Goal: Information Seeking & Learning: Understand process/instructions

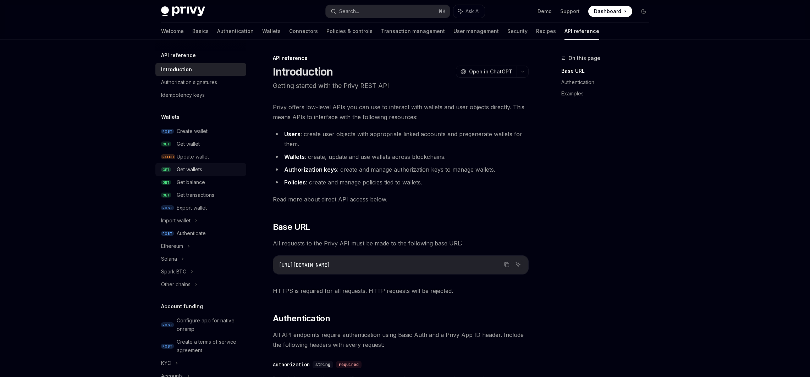
click at [191, 168] on div "Get wallets" at bounding box center [190, 169] width 26 height 9
type textarea "*"
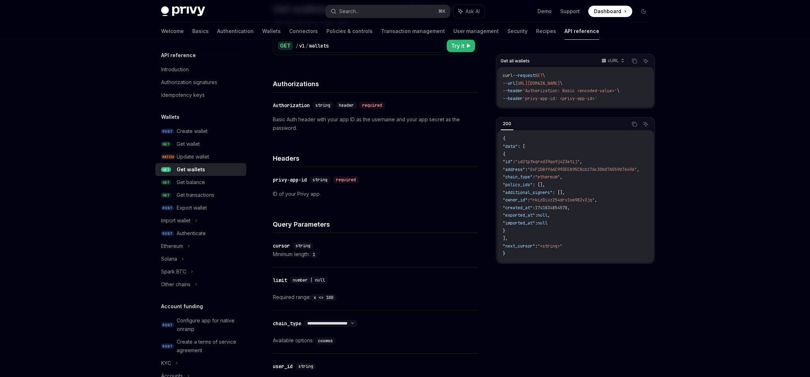
scroll to position [196, 0]
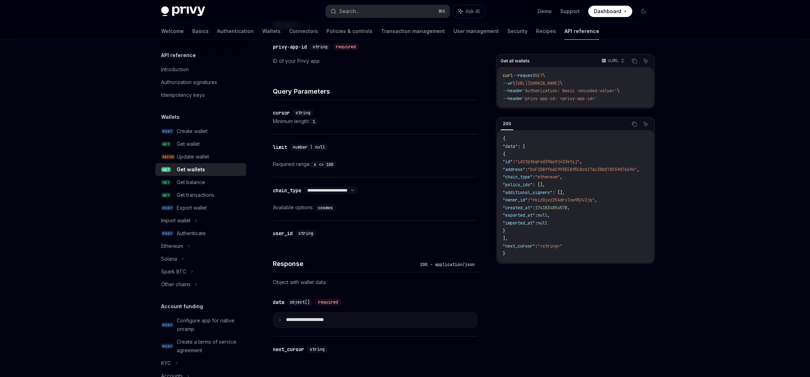
click at [306, 320] on p "**********" at bounding box center [310, 320] width 49 height 6
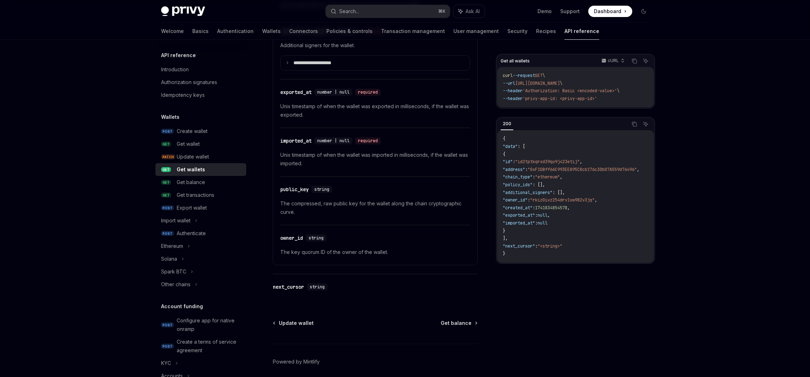
scroll to position [768, 0]
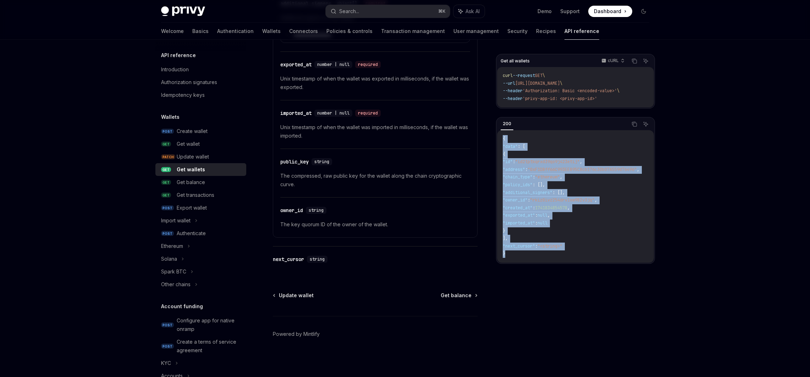
drag, startPoint x: 502, startPoint y: 138, endPoint x: 527, endPoint y: 254, distance: 118.0
click at [527, 254] on div "{ "data" : [ { "id" : "id2tptkqrxd39qo9j423etij" , "address" : "0xF1DBff66C993E…" at bounding box center [575, 196] width 157 height 133
click at [527, 254] on code "{ "data" : [ { "id" : "id2tptkqrxd39qo9j423etij" , "address" : "0xF1DBff66C993E…" at bounding box center [580, 196] width 154 height 123
drag, startPoint x: 527, startPoint y: 254, endPoint x: 503, endPoint y: 142, distance: 115.0
click at [503, 142] on code "{ "data" : [ { "id" : "id2tptkqrxd39qo9j423etij" , "address" : "0xF1DBff66C993E…" at bounding box center [580, 196] width 154 height 123
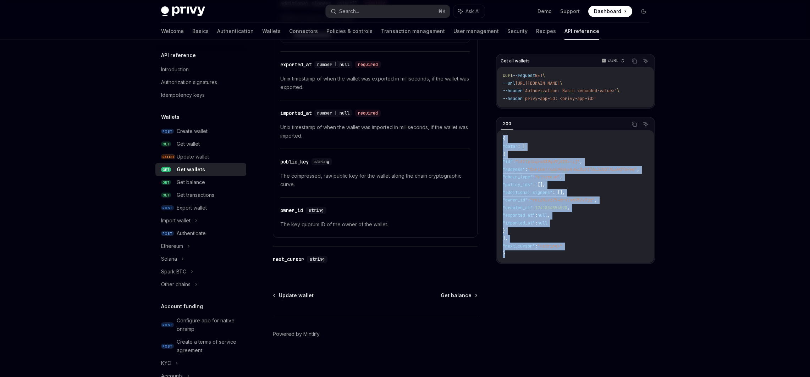
click at [503, 142] on code "{ "data" : [ { "id" : "id2tptkqrxd39qo9j423etij" , "address" : "0xF1DBff66C993E…" at bounding box center [580, 196] width 154 height 123
drag, startPoint x: 503, startPoint y: 141, endPoint x: 522, endPoint y: 262, distance: 122.6
click at [522, 262] on div "{ "data" : [ { "id" : "id2tptkqrxd39qo9j423etij" , "address" : "0xF1DBff66C993E…" at bounding box center [575, 196] width 157 height 133
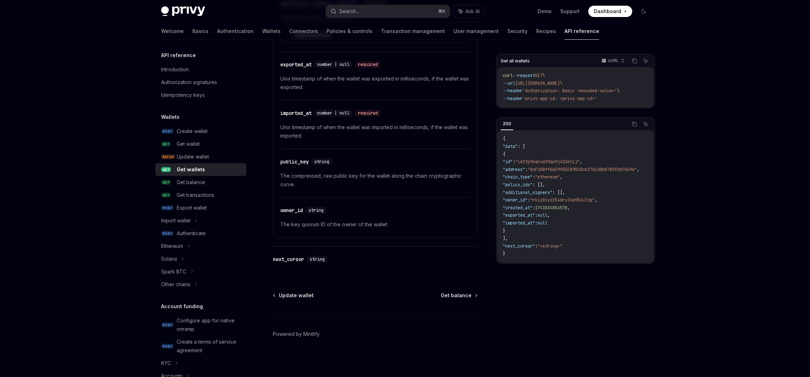
click at [521, 258] on div "{ "data" : [ { "id" : "id2tptkqrxd39qo9j423etij" , "address" : "0xF1DBff66C993E…" at bounding box center [575, 196] width 157 height 133
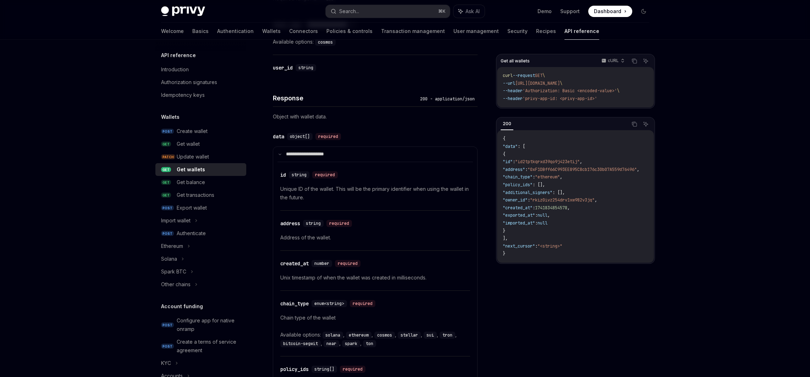
scroll to position [296, 0]
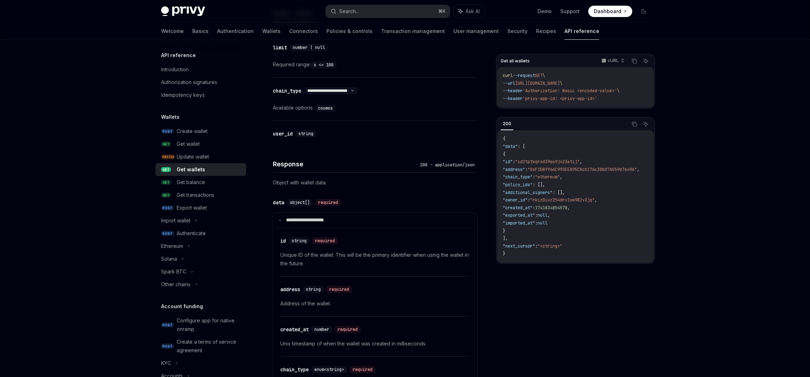
click at [505, 153] on span "{" at bounding box center [504, 155] width 2 height 6
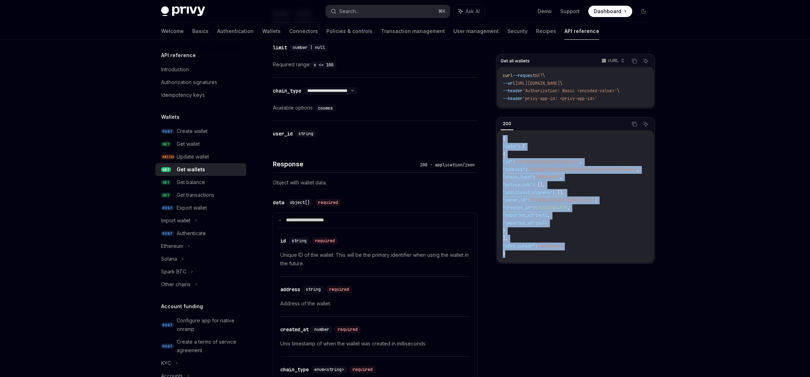
drag, startPoint x: 500, startPoint y: 134, endPoint x: 511, endPoint y: 261, distance: 126.8
click at [511, 261] on div "{ "data" : [ { "id" : "id2tptkqrxd39qo9j423etij" , "address" : "0xF1DBff66C993E…" at bounding box center [575, 196] width 157 height 133
copy code "{ "data" : [ { "id" : "id2tptkqrxd39qo9j423etij" , "address" : "0xF1DBff66C993E…"
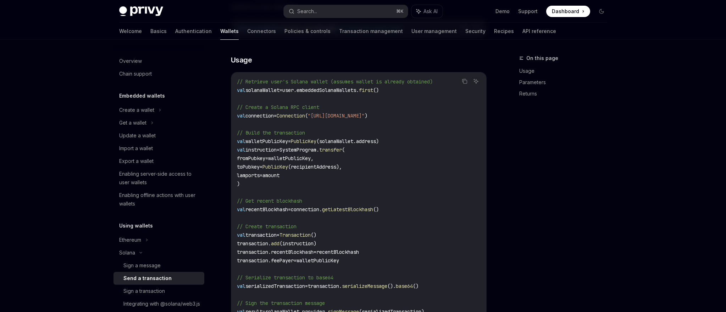
scroll to position [154, 0]
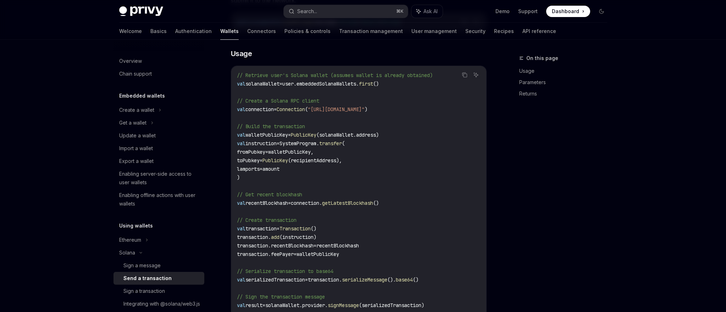
click at [309, 154] on span "walletPublicKey," at bounding box center [290, 152] width 45 height 6
click at [298, 87] on code "// Retrieve user's Solana wallet (assumes wallet is already obtained) val solan…" at bounding box center [359, 254] width 244 height 366
drag, startPoint x: 295, startPoint y: 84, endPoint x: 401, endPoint y: 84, distance: 106.8
click at [401, 84] on code "// Retrieve user's Solana wallet (assumes wallet is already obtained) val solan…" at bounding box center [359, 254] width 244 height 366
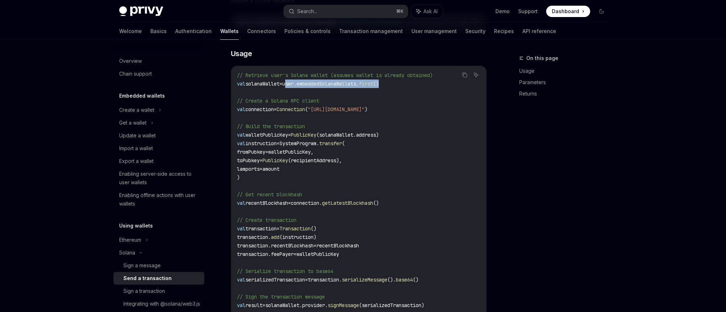
copy span "user.embeddedSolanaWallets. first ()"
click at [315, 87] on code "// Retrieve user's Solana wallet (assumes wallet is already obtained) val solan…" at bounding box center [359, 254] width 244 height 366
click at [309, 153] on span "walletPublicKey," at bounding box center [290, 152] width 45 height 6
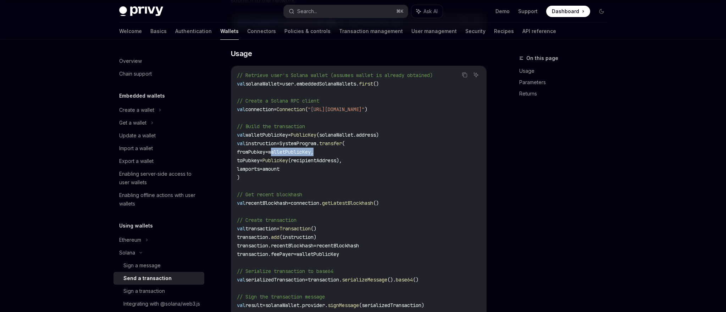
click at [309, 153] on span "walletPublicKey," at bounding box center [290, 152] width 45 height 6
click at [130, 124] on div "Get a wallet" at bounding box center [132, 123] width 27 height 9
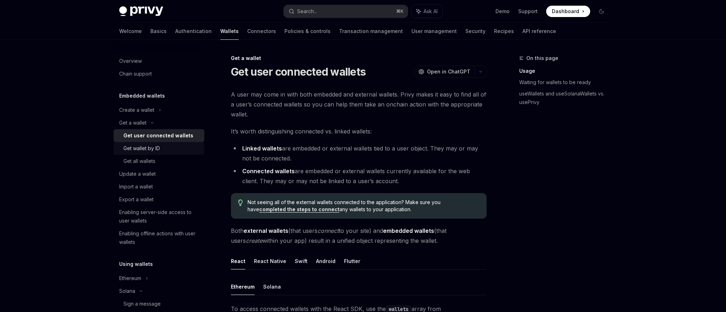
click at [143, 147] on div "Get wallet by ID" at bounding box center [142, 148] width 37 height 9
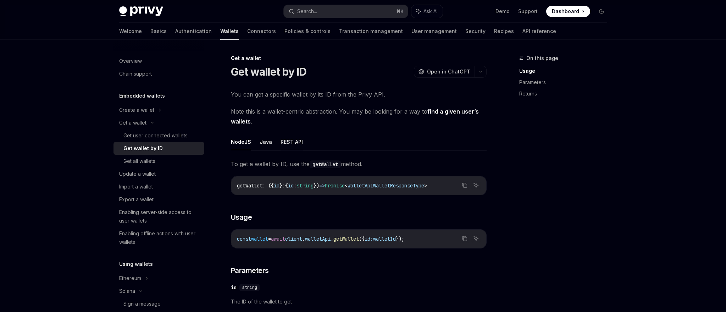
click at [296, 139] on button "REST API" at bounding box center [292, 141] width 22 height 17
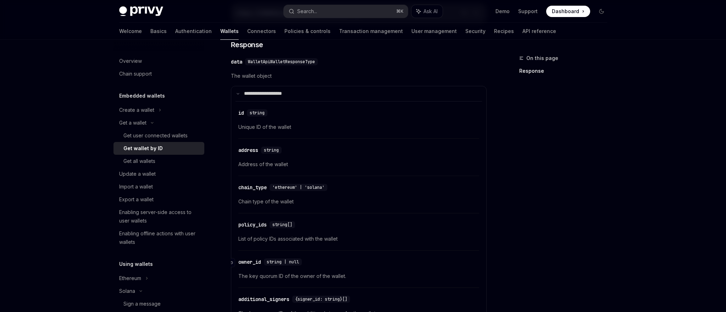
scroll to position [171, 0]
click at [173, 137] on div "Get user connected wallets" at bounding box center [156, 135] width 64 height 9
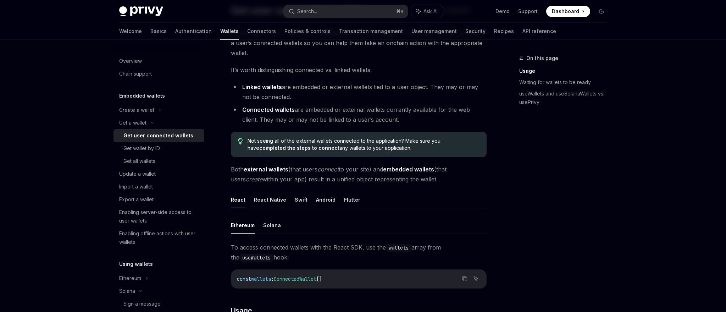
scroll to position [135, 0]
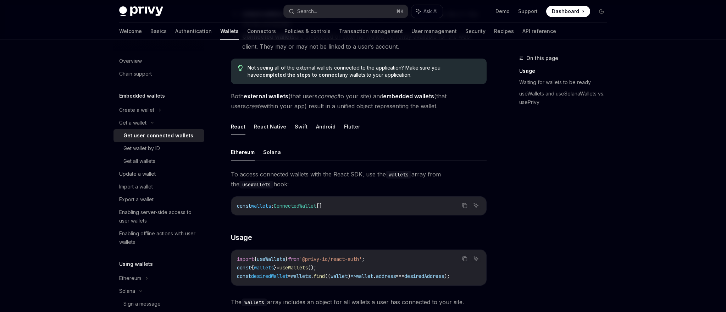
click at [261, 153] on ul "Ethereum Solana" at bounding box center [359, 152] width 256 height 17
click at [263, 153] on button "Solana" at bounding box center [272, 152] width 18 height 17
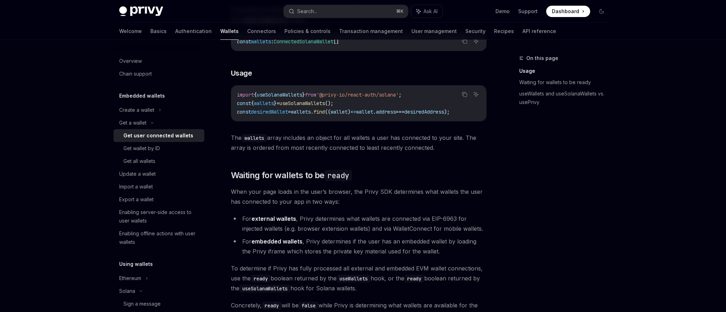
scroll to position [386, 0]
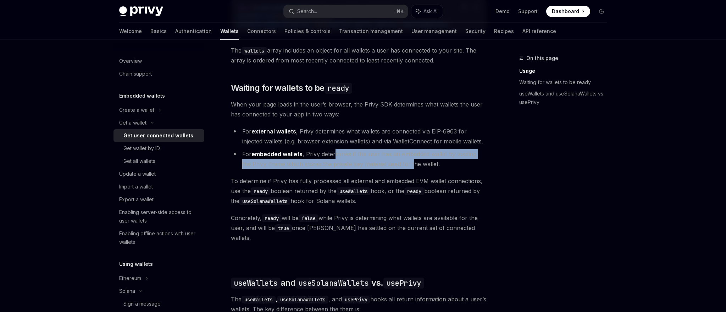
drag, startPoint x: 335, startPoint y: 156, endPoint x: 402, endPoint y: 165, distance: 67.3
click at [402, 165] on li "For embedded wallets , Privy determines if the user has an embedded wallet by l…" at bounding box center [359, 159] width 256 height 20
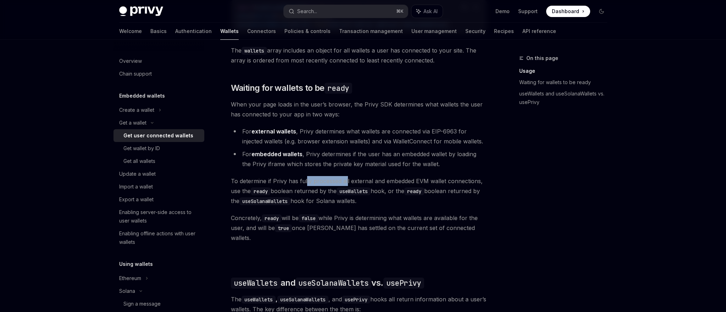
drag, startPoint x: 310, startPoint y: 181, endPoint x: 347, endPoint y: 187, distance: 37.1
click at [347, 187] on span "To determine if Privy has fully processed all external and embedded EVM wallet …" at bounding box center [359, 191] width 256 height 30
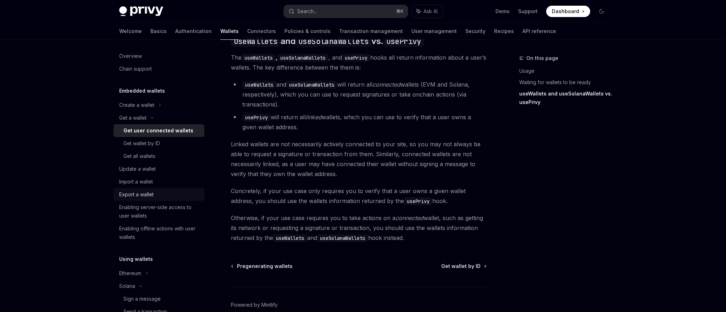
scroll to position [27, 0]
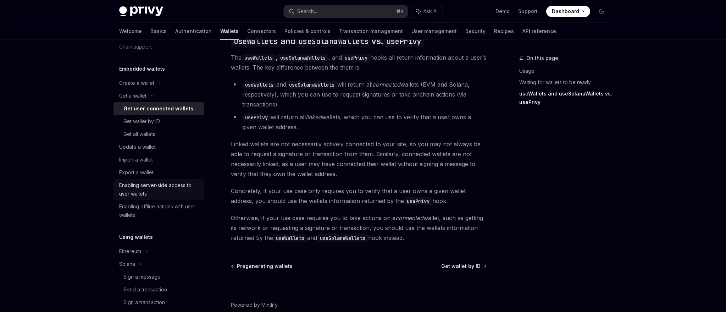
click at [170, 189] on div "Enabling server-side access to user wallets" at bounding box center [159, 189] width 81 height 17
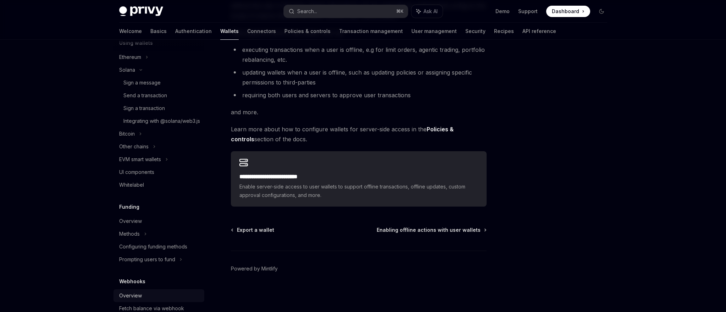
scroll to position [47, 0]
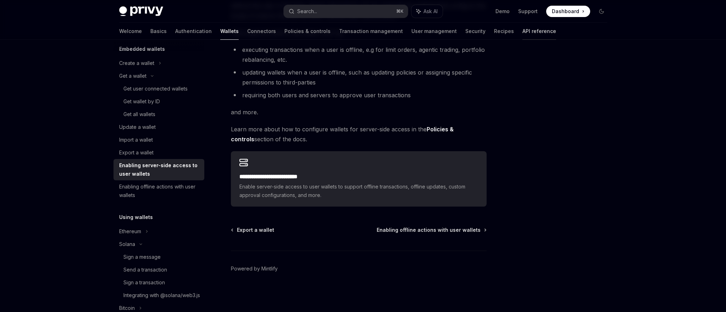
click at [523, 33] on link "API reference" at bounding box center [540, 31] width 34 height 17
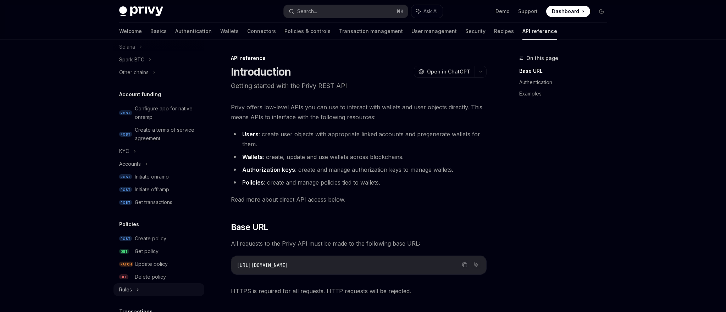
scroll to position [300, 0]
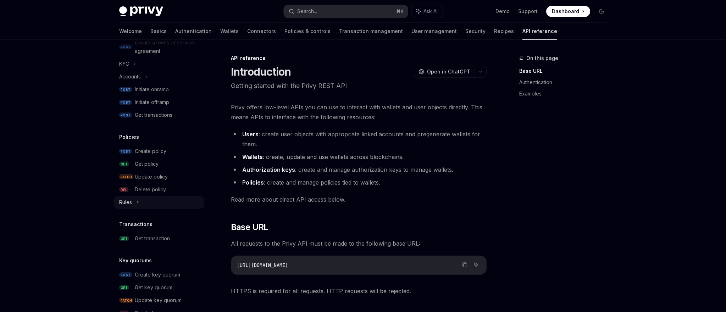
click at [156, 206] on div "Rules" at bounding box center [159, 202] width 91 height 13
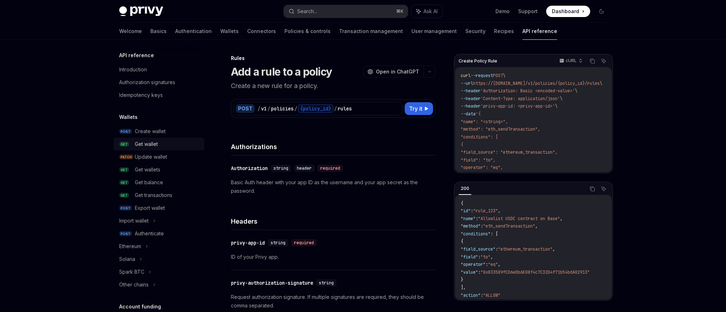
click at [143, 141] on div "Get wallet" at bounding box center [146, 144] width 23 height 9
type textarea "*"
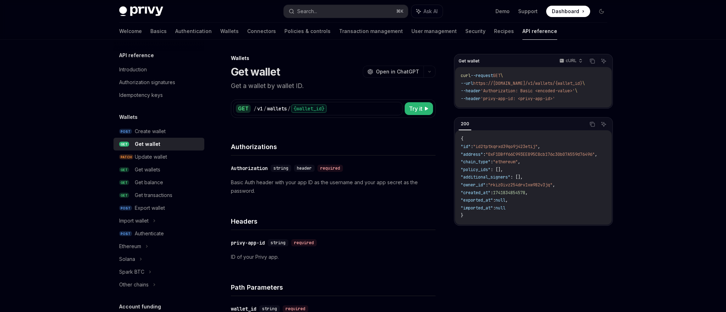
click at [474, 157] on span ""address"" at bounding box center [472, 155] width 22 height 6
click at [475, 179] on span ""additional_signers"" at bounding box center [486, 177] width 50 height 6
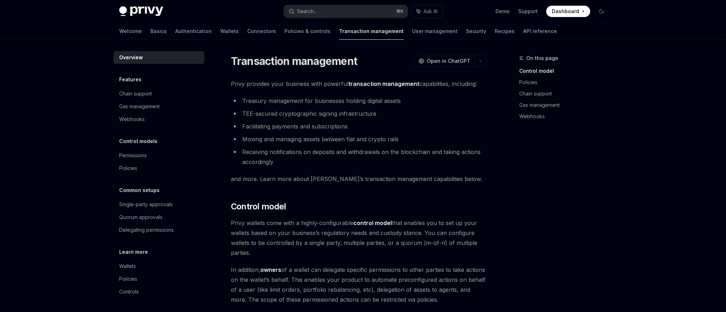
scroll to position [72, 0]
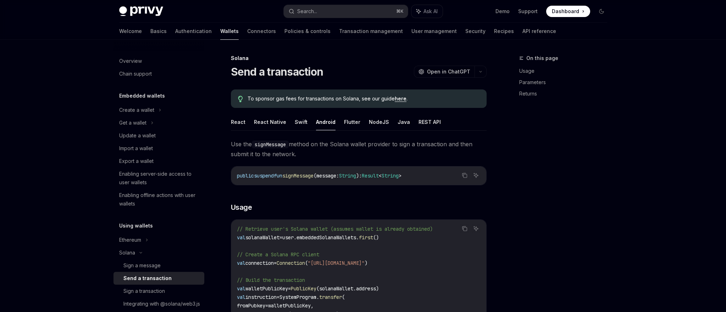
scroll to position [67, 0]
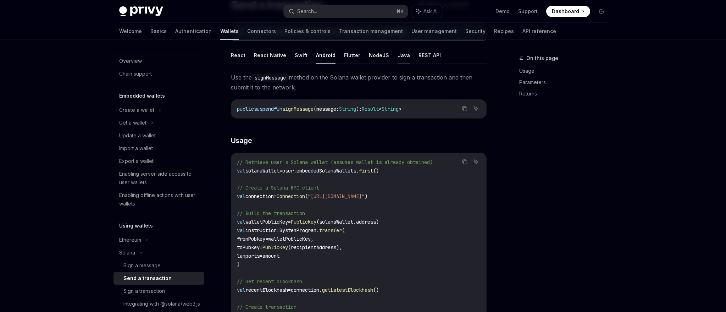
click at [398, 59] on button "Java" at bounding box center [404, 55] width 12 height 17
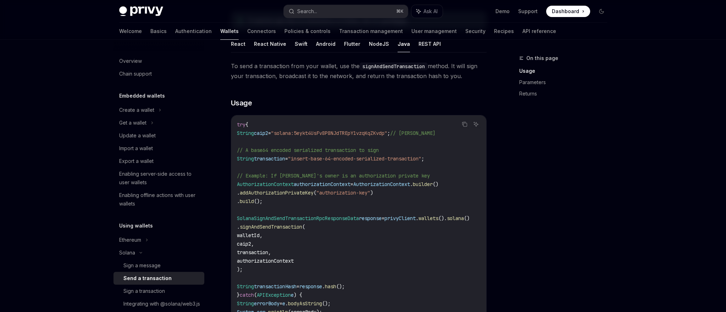
scroll to position [77, 0]
click at [316, 48] on button "Android" at bounding box center [326, 45] width 20 height 17
type textarea "*"
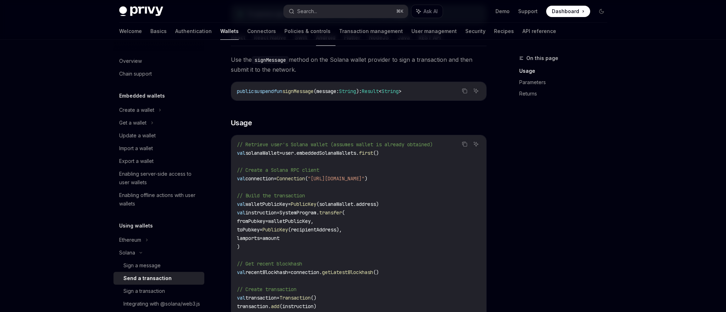
scroll to position [127, 0]
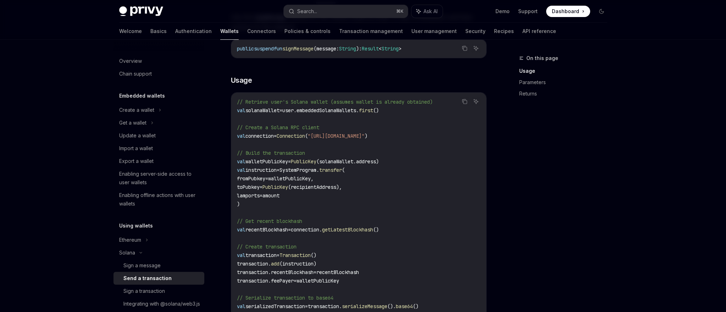
click at [314, 161] on span "PublicKey" at bounding box center [304, 161] width 26 height 6
